Goal: Check status: Check status

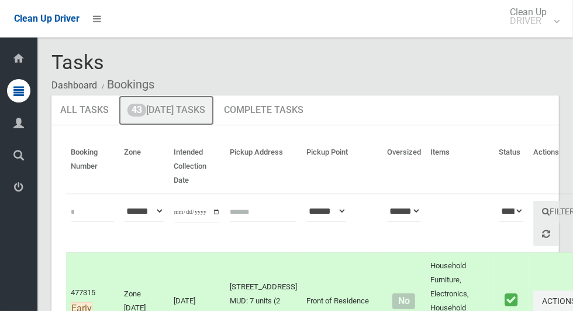
click at [202, 112] on link "43 Today's Tasks" at bounding box center [166, 110] width 95 height 30
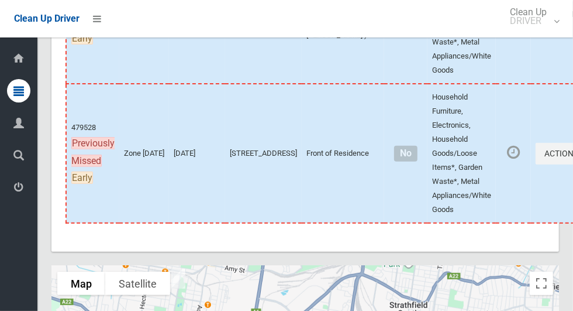
scroll to position [4785, 0]
click at [536, 165] on button "Actions" at bounding box center [564, 154] width 56 height 22
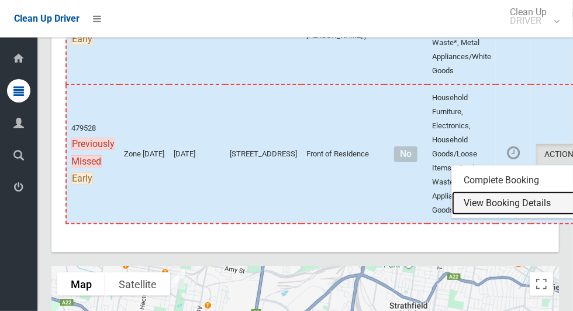
click at [477, 215] on link "View Booking Details" at bounding box center [521, 202] width 139 height 23
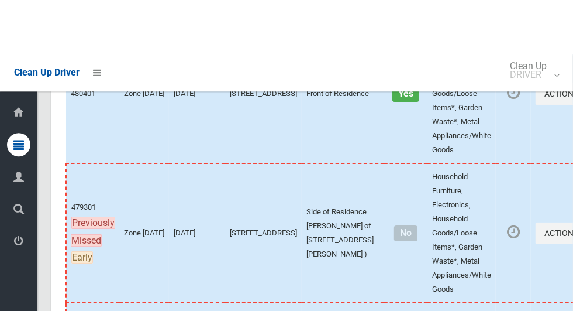
scroll to position [4567, 0]
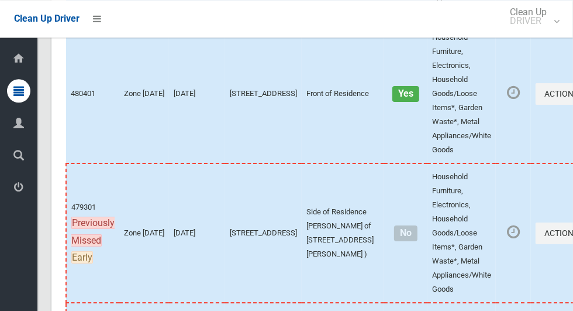
click at [496, 295] on td at bounding box center [513, 232] width 35 height 139
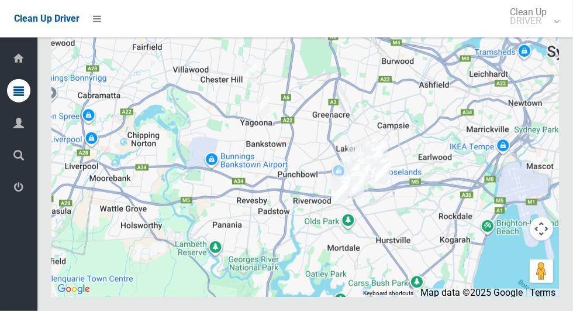
scroll to position [5117, 0]
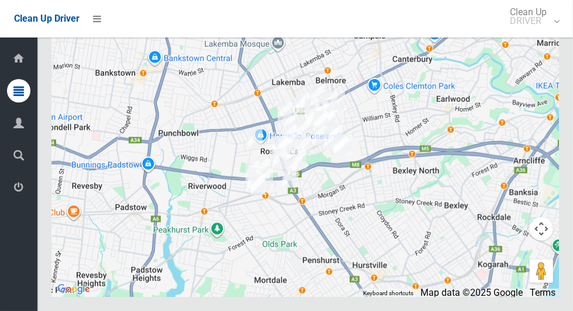
click at [345, 265] on div at bounding box center [305, 150] width 508 height 293
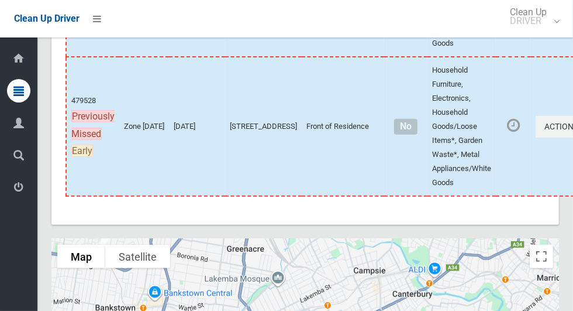
scroll to position [4814, 0]
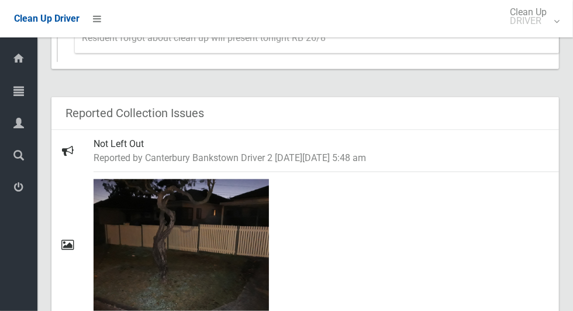
scroll to position [662, 0]
